Goal: Task Accomplishment & Management: Complete application form

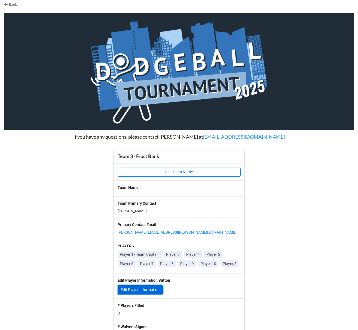
click at [128, 294] on link "Edit Player Information" at bounding box center [140, 289] width 45 height 9
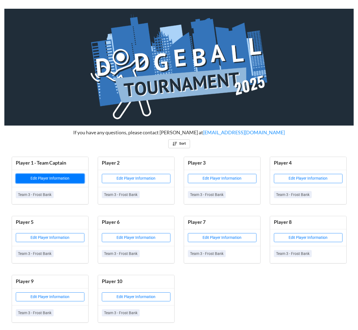
click at [54, 182] on button "Edit Player Information" at bounding box center [50, 178] width 69 height 9
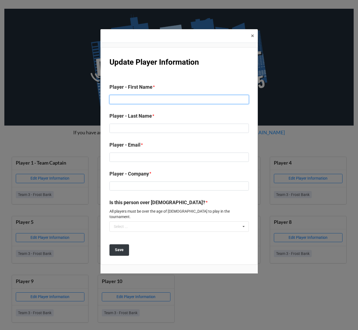
click at [143, 104] on input at bounding box center [180, 99] width 140 height 9
type input "Granger"
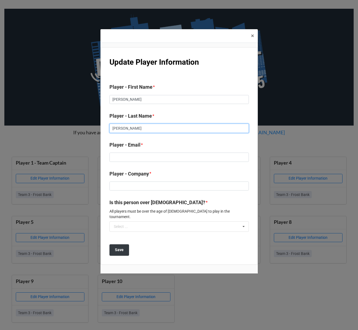
type input "Dewitt"
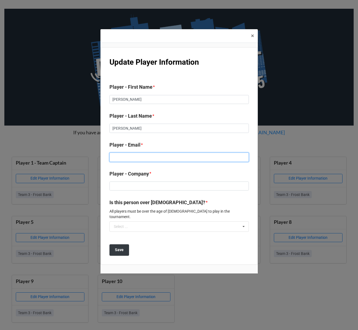
paste input "Granger.DeWitt@frostbank.com"
type input "Granger.DeWitt@frostbank.com"
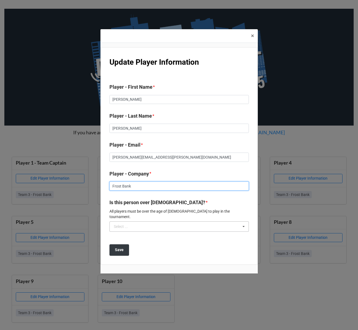
type input "Frost Bank"
click at [155, 225] on input "text" at bounding box center [179, 226] width 139 height 10
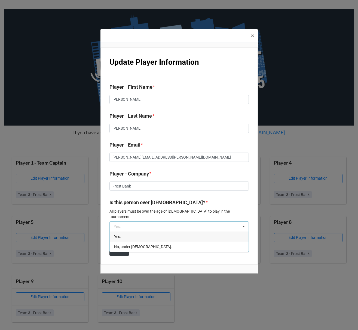
click at [128, 233] on div "Yes." at bounding box center [179, 236] width 139 height 10
click at [116, 248] on b "Save" at bounding box center [119, 250] width 9 height 6
